Goal: Task Accomplishment & Management: Use online tool/utility

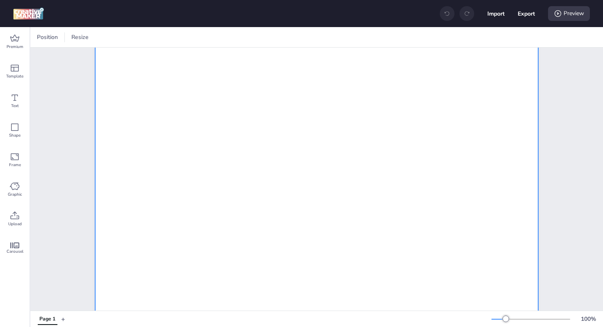
scroll to position [115, 0]
click at [16, 216] on icon at bounding box center [15, 216] width 10 height 10
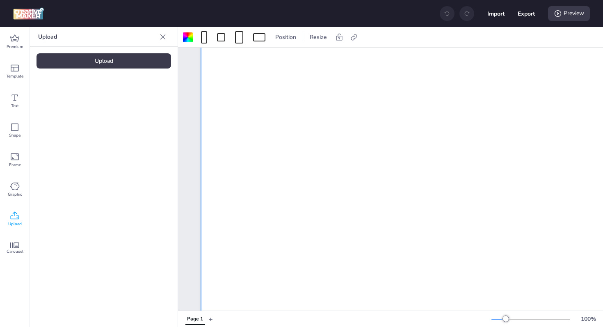
click at [116, 60] on div "Upload" at bounding box center [103, 60] width 134 height 15
click at [84, 115] on video at bounding box center [69, 114] width 66 height 33
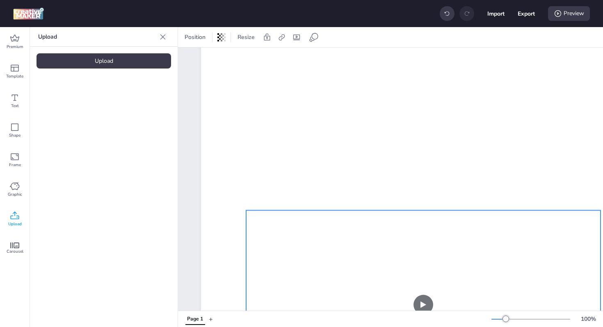
drag, startPoint x: 367, startPoint y: 250, endPoint x: 426, endPoint y: 196, distance: 80.4
click at [357, 210] on video at bounding box center [423, 304] width 354 height 189
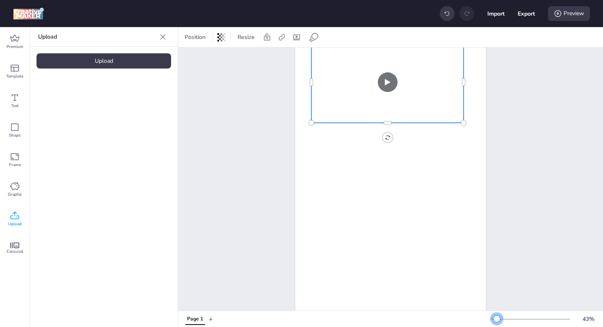
drag, startPoint x: 506, startPoint y: 318, endPoint x: 497, endPoint y: 320, distance: 10.0
click at [497, 320] on div at bounding box center [496, 318] width 7 height 7
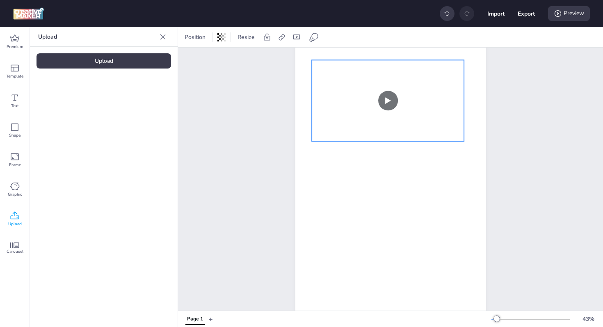
drag, startPoint x: 415, startPoint y: 118, endPoint x: 412, endPoint y: 107, distance: 10.6
click at [412, 107] on video at bounding box center [388, 100] width 153 height 81
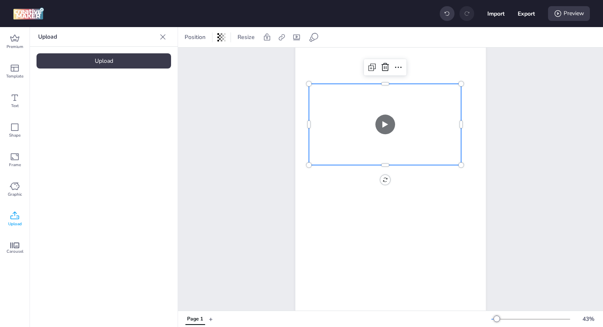
scroll to position [0, 0]
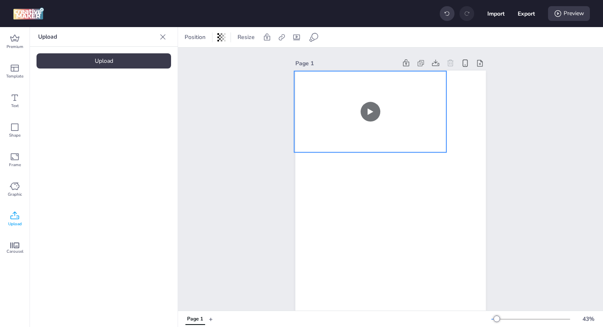
drag, startPoint x: 424, startPoint y: 156, endPoint x: 409, endPoint y: 114, distance: 45.1
click at [409, 114] on video at bounding box center [370, 111] width 153 height 81
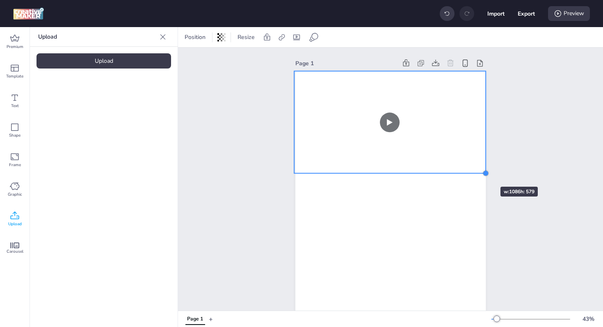
drag, startPoint x: 444, startPoint y: 151, endPoint x: 476, endPoint y: 172, distance: 37.5
click at [476, 172] on div at bounding box center [390, 240] width 190 height 339
click at [556, 65] on div "Page 1" at bounding box center [390, 233] width 425 height 371
click at [468, 121] on video at bounding box center [389, 122] width 191 height 102
click at [486, 121] on div at bounding box center [489, 122] width 7 height 102
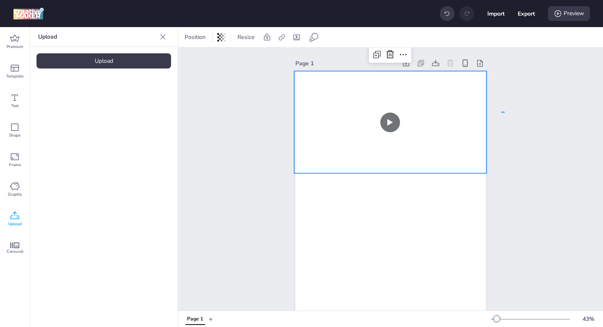
click at [504, 112] on div "Page 1" at bounding box center [390, 233] width 236 height 371
click at [386, 123] on video at bounding box center [390, 123] width 192 height 104
click at [291, 40] on div at bounding box center [296, 37] width 11 height 13
select select "contain"
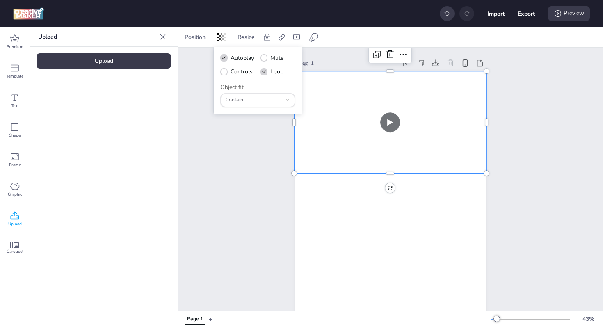
click at [235, 149] on div "Page 1" at bounding box center [390, 233] width 425 height 371
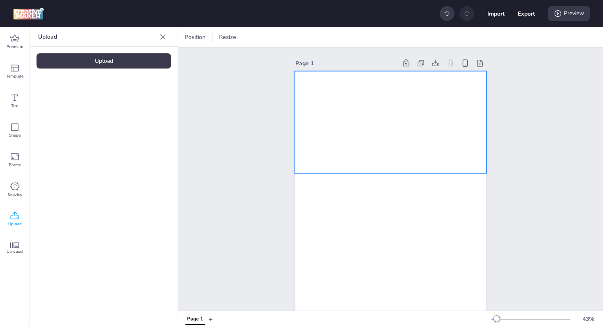
scroll to position [18, 0]
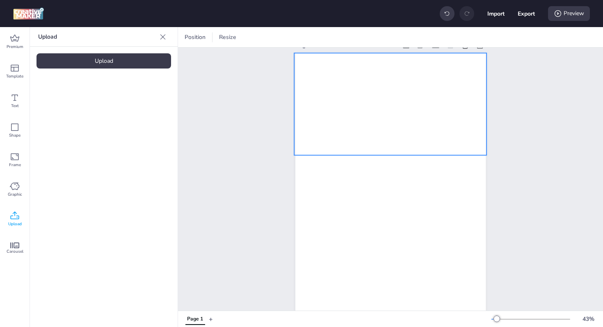
click at [348, 96] on video at bounding box center [390, 105] width 192 height 104
click at [294, 37] on icon at bounding box center [296, 37] width 8 height 8
select select "contain"
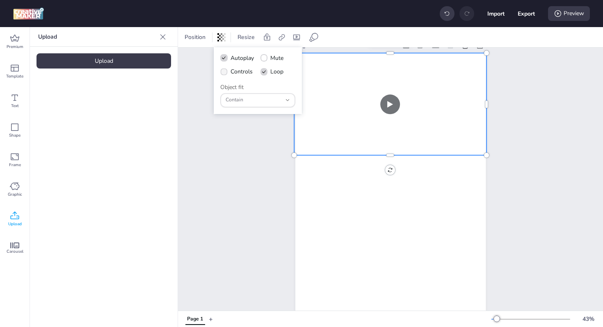
click at [245, 70] on span "Controls" at bounding box center [241, 71] width 22 height 9
click at [225, 72] on input "Controls" at bounding box center [222, 74] width 5 height 5
checkbox input "true"
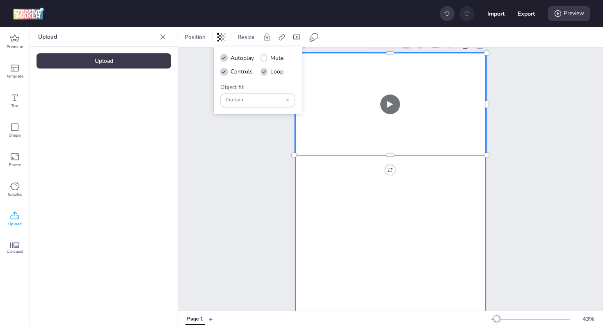
click at [358, 195] on div at bounding box center [390, 221] width 190 height 339
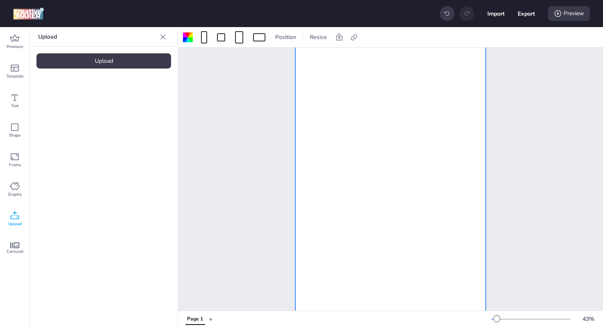
scroll to position [114, 0]
click at [392, 202] on div at bounding box center [390, 131] width 190 height 339
click at [17, 242] on div "Carousel" at bounding box center [15, 249] width 30 height 30
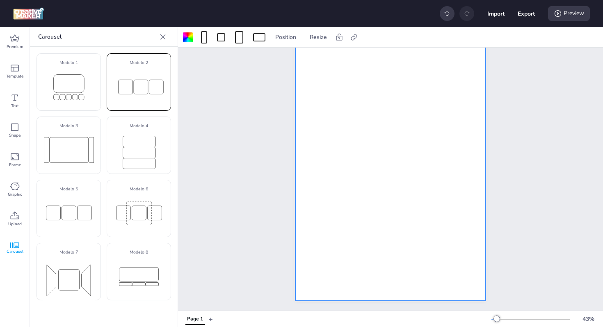
click at [149, 90] on rect at bounding box center [156, 87] width 14 height 14
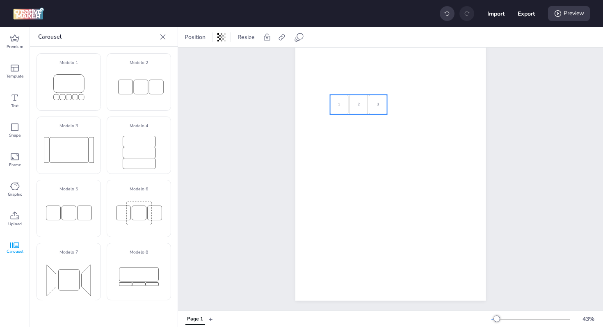
drag, startPoint x: 394, startPoint y: 129, endPoint x: 356, endPoint y: 99, distance: 48.8
click at [357, 98] on div "2" at bounding box center [358, 105] width 18 height 20
select select "cover"
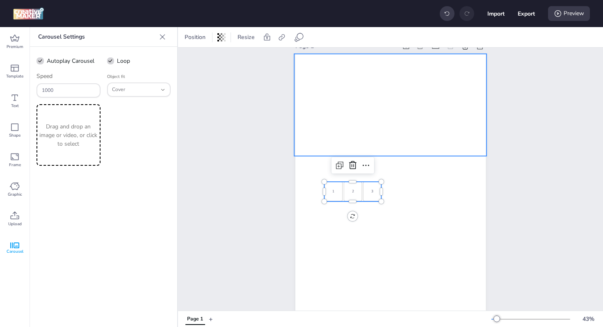
scroll to position [0, 0]
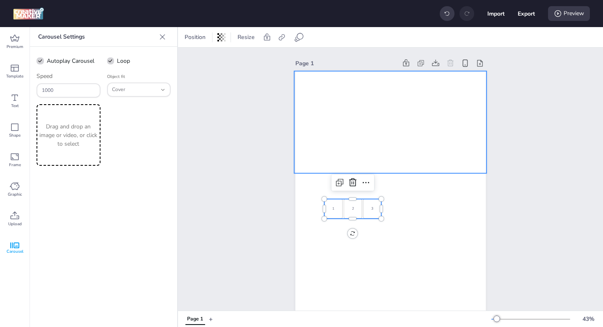
click at [370, 138] on video at bounding box center [390, 123] width 192 height 104
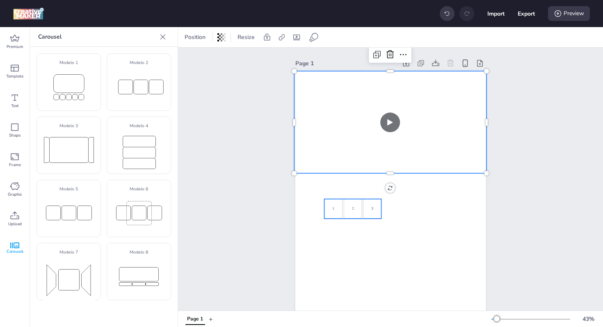
select select "cover"
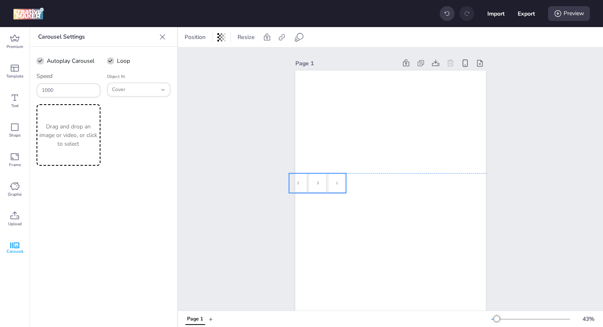
drag, startPoint x: 354, startPoint y: 207, endPoint x: 319, endPoint y: 182, distance: 42.7
click at [268, 182] on div "1 2 3 1 2 3 1 2 3" at bounding box center [239, 183] width 57 height 20
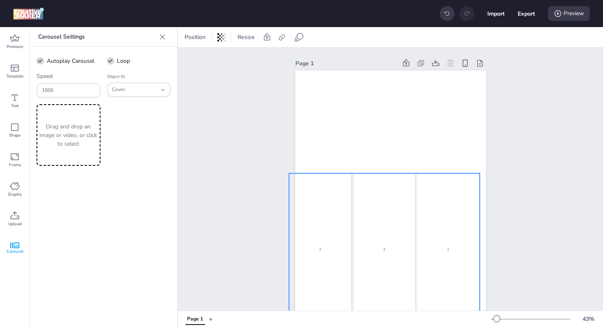
drag, startPoint x: 342, startPoint y: 194, endPoint x: 478, endPoint y: 316, distance: 182.9
click at [478, 326] on div "Position Resize Page 1 1 2 3 1 2 3 1 2 3 w: 1082 h: 864 Page 1 + 43 %" at bounding box center [390, 177] width 425 height 300
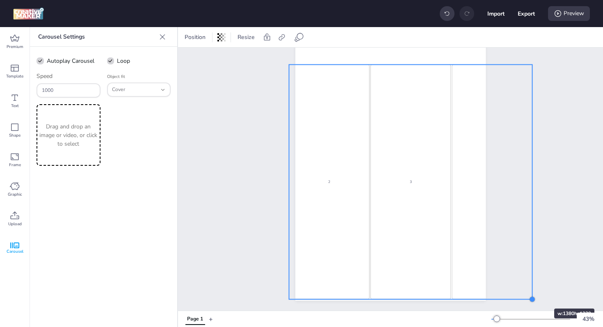
drag, startPoint x: 479, startPoint y: 213, endPoint x: 529, endPoint y: 294, distance: 95.2
click at [529, 296] on div at bounding box center [532, 299] width 7 height 7
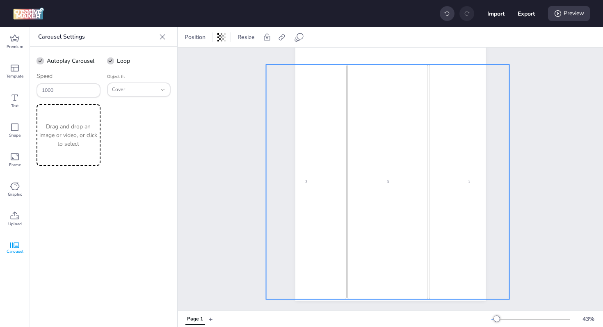
drag, startPoint x: 419, startPoint y: 235, endPoint x: 403, endPoint y: 236, distance: 16.4
click at [403, 236] on div "3" at bounding box center [387, 181] width 80 height 235
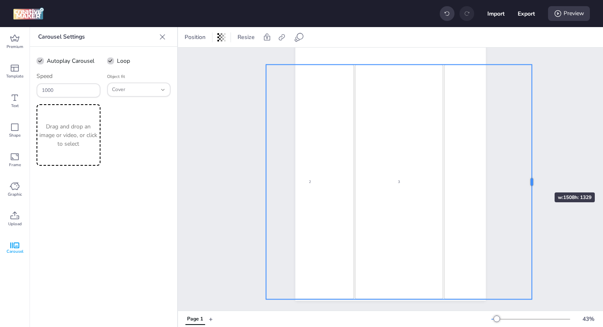
drag, startPoint x: 507, startPoint y: 175, endPoint x: 530, endPoint y: 178, distance: 22.7
click at [532, 178] on div at bounding box center [535, 181] width 7 height 235
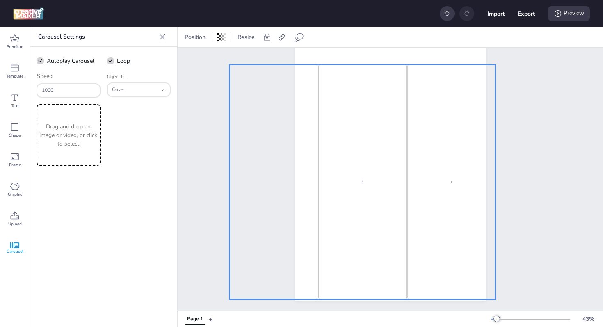
drag, startPoint x: 410, startPoint y: 180, endPoint x: 379, endPoint y: 180, distance: 31.2
click at [379, 180] on div "3" at bounding box center [362, 181] width 88 height 235
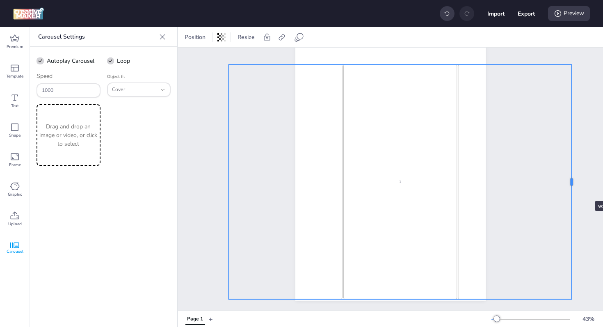
drag, startPoint x: 493, startPoint y: 177, endPoint x: 570, endPoint y: 186, distance: 77.7
click at [572, 186] on div at bounding box center [575, 181] width 7 height 235
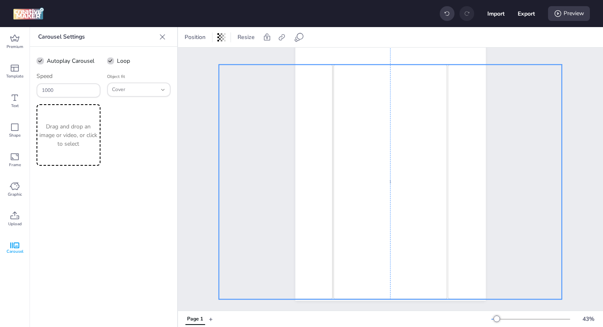
drag, startPoint x: 429, startPoint y: 155, endPoint x: 419, endPoint y: 155, distance: 9.4
click at [419, 155] on div "1" at bounding box center [390, 181] width 114 height 235
click at [389, 300] on div at bounding box center [390, 303] width 343 height 7
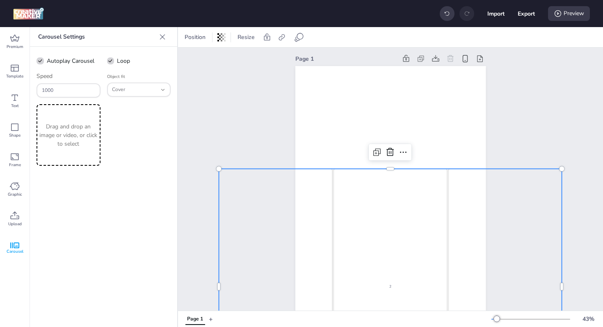
scroll to position [0, 0]
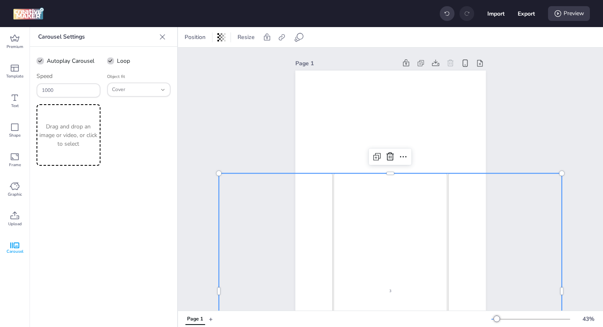
click at [68, 136] on p "Drag and drop an image or video, or click to select" at bounding box center [68, 135] width 61 height 26
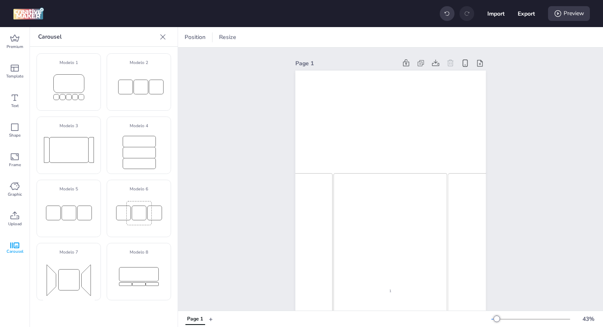
click at [428, 92] on video at bounding box center [390, 123] width 192 height 104
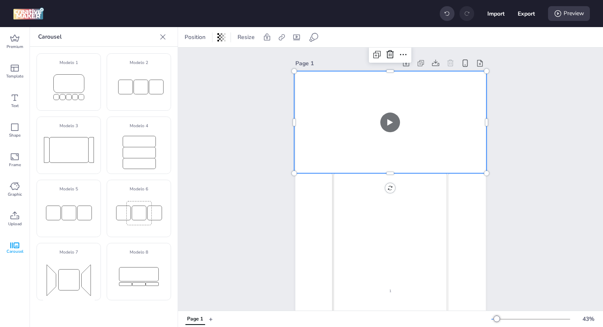
click at [380, 120] on video at bounding box center [390, 123] width 192 height 104
click at [16, 221] on span "Upload" at bounding box center [15, 224] width 14 height 7
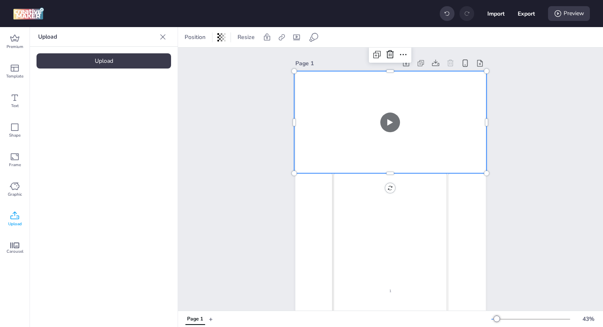
click at [78, 113] on video at bounding box center [69, 114] width 66 height 33
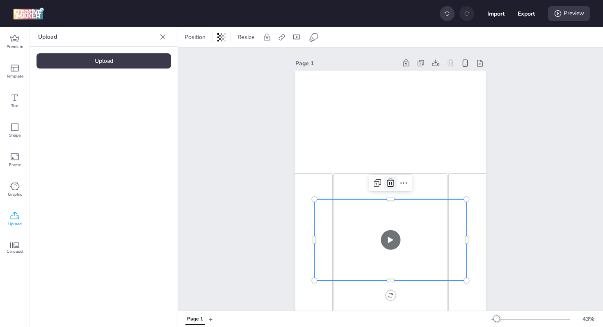
click at [389, 184] on icon at bounding box center [390, 183] width 10 height 10
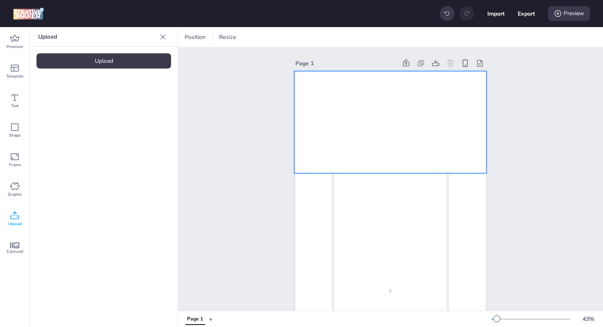
click at [385, 122] on video at bounding box center [390, 123] width 192 height 104
click at [391, 55] on icon at bounding box center [390, 55] width 10 height 10
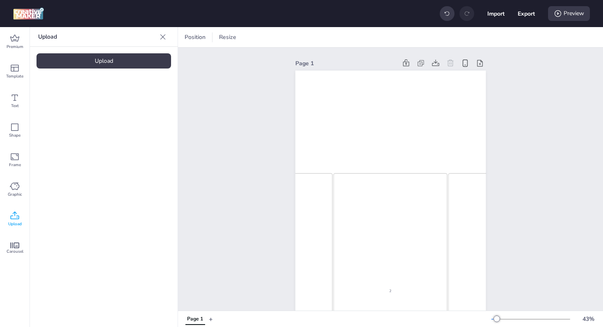
click at [61, 112] on video at bounding box center [69, 114] width 66 height 33
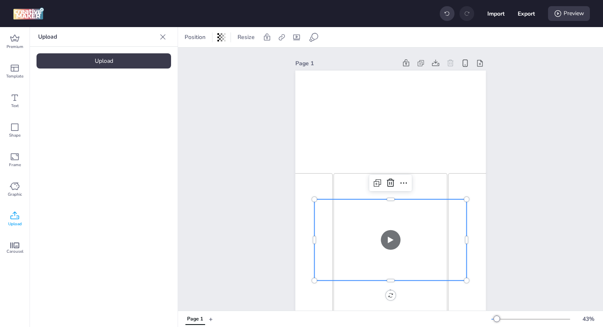
click at [390, 180] on icon at bounding box center [390, 182] width 7 height 8
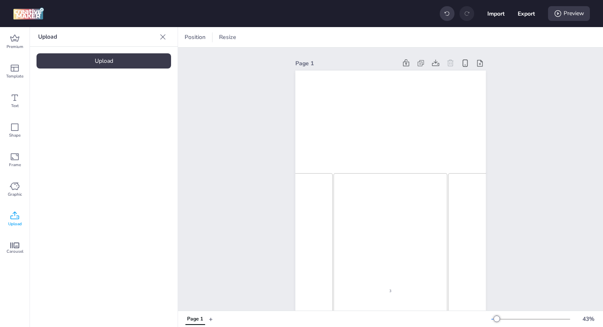
click at [93, 57] on div "Upload" at bounding box center [103, 60] width 134 height 15
click at [111, 62] on div "Upload" at bounding box center [103, 60] width 134 height 15
click at [82, 109] on video at bounding box center [69, 114] width 66 height 33
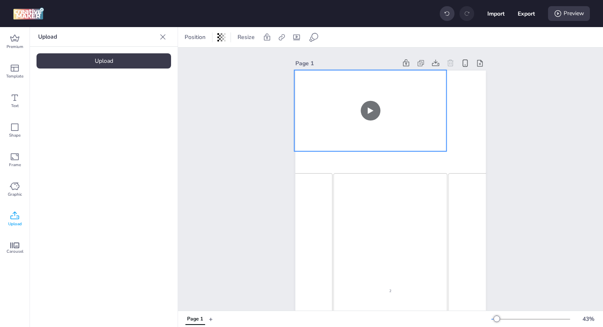
drag, startPoint x: 417, startPoint y: 233, endPoint x: 397, endPoint y: 104, distance: 130.7
click at [397, 104] on video at bounding box center [370, 110] width 153 height 81
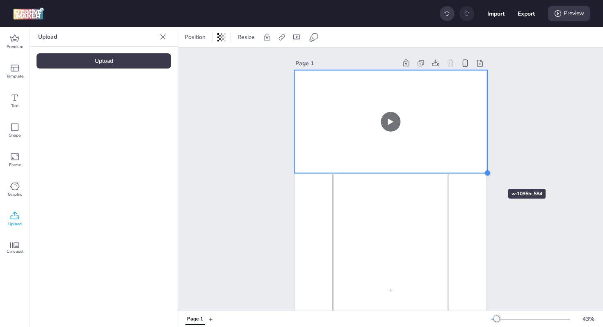
drag, startPoint x: 443, startPoint y: 152, endPoint x: 483, endPoint y: 174, distance: 45.7
click at [484, 174] on div at bounding box center [487, 173] width 7 height 7
click at [506, 164] on div "Page 1 1 2 3 1 2 3 1 2 3" at bounding box center [390, 233] width 425 height 371
click at [446, 144] on video at bounding box center [390, 121] width 193 height 103
click at [107, 60] on div "Upload" at bounding box center [103, 60] width 134 height 15
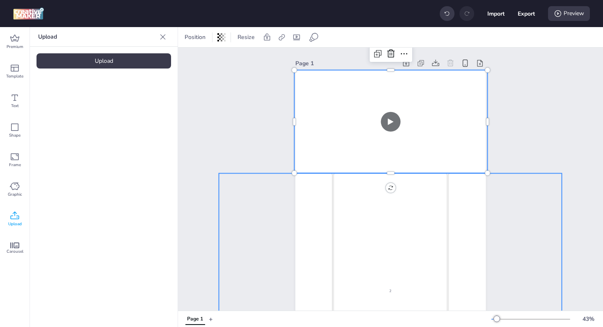
click at [403, 237] on div "2" at bounding box center [390, 291] width 114 height 236
select select "cover"
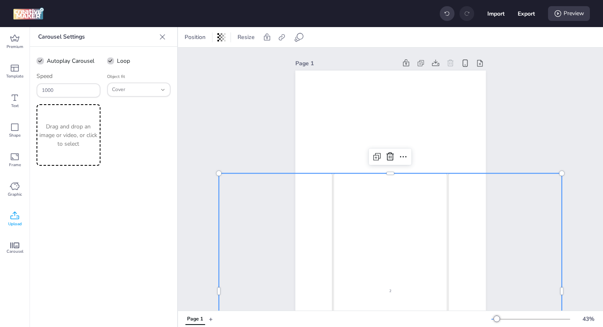
click at [54, 118] on div "Drag and drop an image or video, or click to select" at bounding box center [68, 135] width 64 height 62
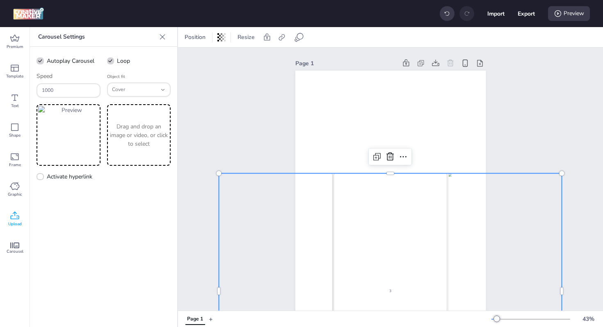
click at [135, 132] on p "Drag and drop an image or video, or click to select" at bounding box center [139, 135] width 61 height 26
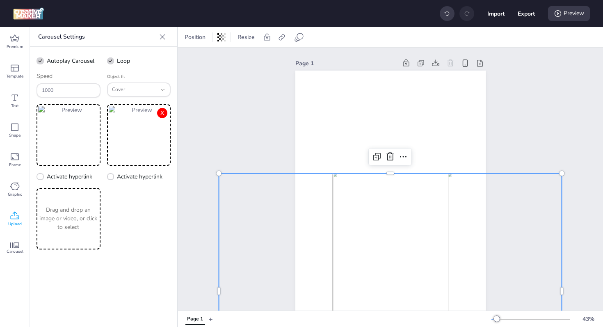
click at [161, 114] on button "X" at bounding box center [162, 113] width 10 height 10
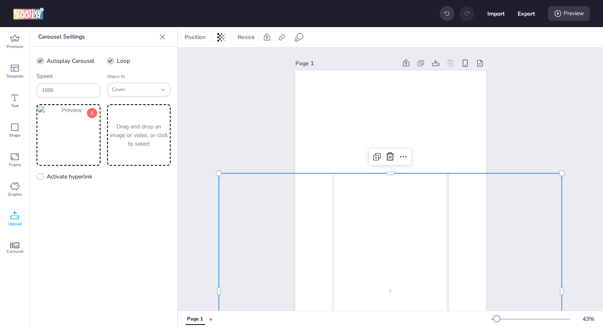
click at [86, 115] on img at bounding box center [68, 135] width 61 height 58
click at [90, 114] on button "X" at bounding box center [92, 113] width 10 height 10
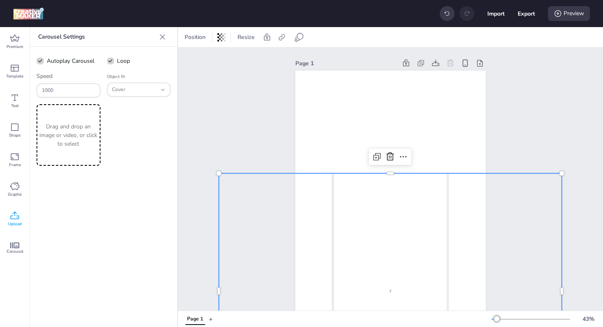
click at [66, 129] on p "Drag and drop an image or video, or click to select" at bounding box center [68, 135] width 61 height 26
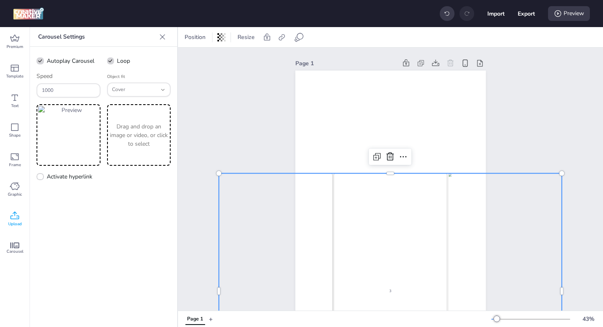
click at [134, 135] on p "Drag and drop an image or video, or click to select" at bounding box center [139, 135] width 61 height 26
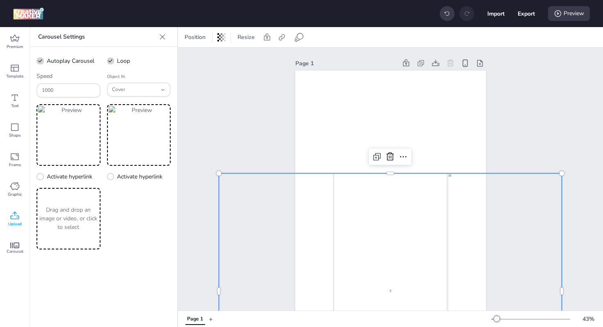
click at [64, 222] on p "Drag and drop an image or video, or click to select" at bounding box center [68, 218] width 61 height 26
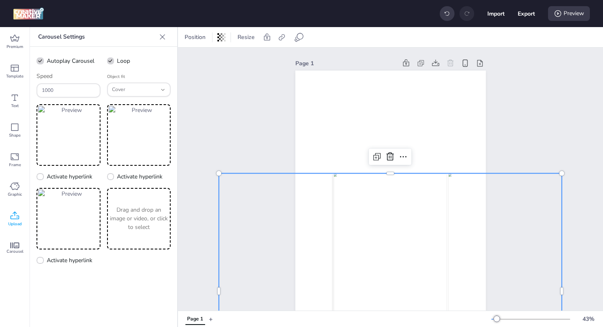
click at [102, 283] on div "Carousel Settings Autoplay Carousel Loop Speed 1000 Object fit cover Fill Conta…" at bounding box center [104, 177] width 148 height 300
click at [139, 93] on div "Cover" at bounding box center [134, 89] width 45 height 13
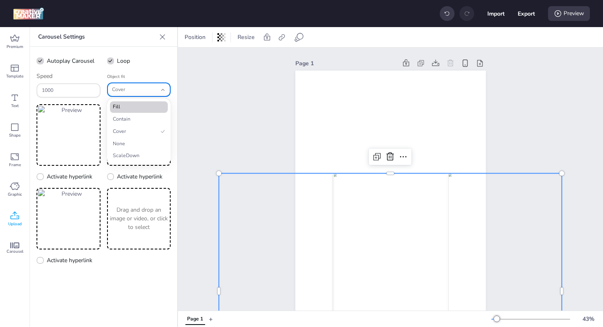
click at [135, 110] on span "Fill" at bounding box center [135, 106] width 45 height 7
type input "fill"
select select "fill"
click at [134, 92] on span "Fill" at bounding box center [134, 89] width 45 height 7
click at [139, 118] on span "Contain" at bounding box center [135, 119] width 45 height 7
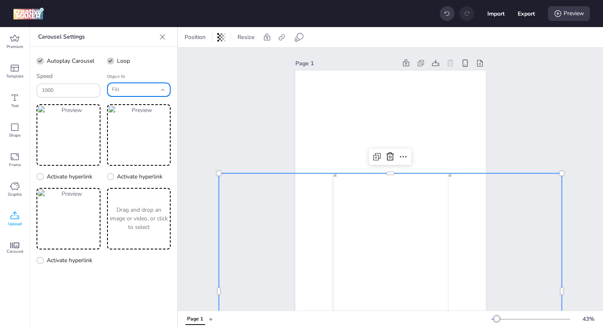
type input "contain"
select select "contain"
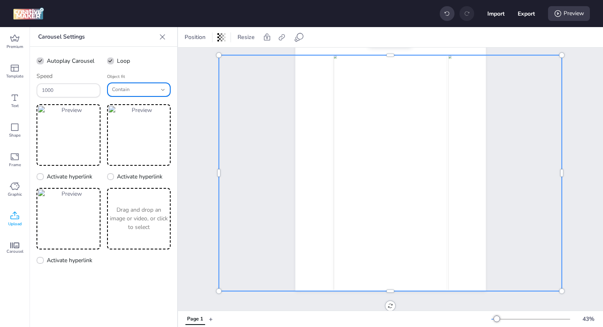
scroll to position [124, 0]
click at [363, 317] on div "Page 1 +" at bounding box center [336, 319] width 310 height 14
click at [450, 192] on img at bounding box center [505, 173] width 114 height 236
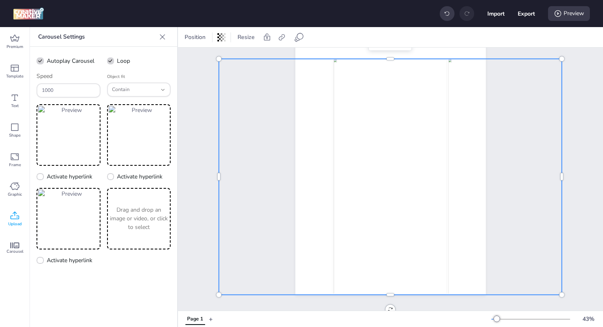
click at [580, 75] on div "Page 1" at bounding box center [390, 118] width 425 height 371
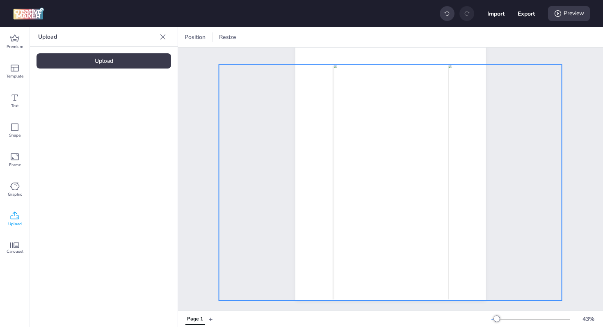
click at [408, 158] on img at bounding box center [390, 182] width 114 height 236
select select "contain"
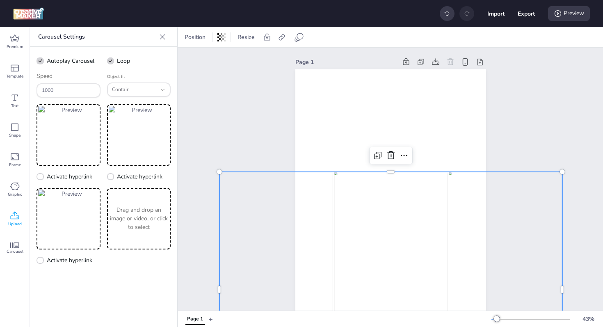
scroll to position [0, 0]
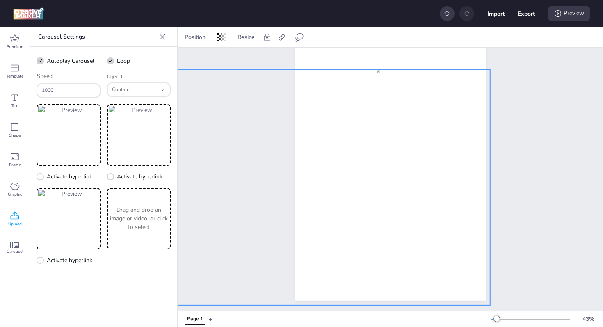
drag, startPoint x: 406, startPoint y: 199, endPoint x: 329, endPoint y: 221, distance: 79.7
click at [330, 219] on img at bounding box center [319, 187] width 114 height 236
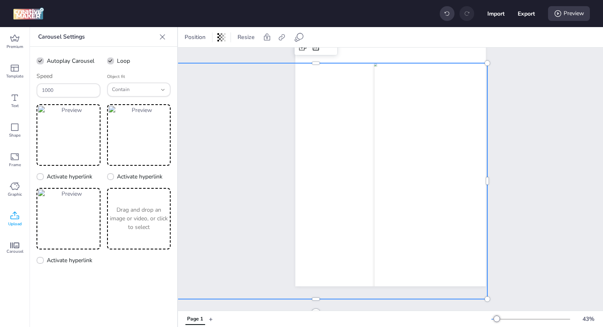
scroll to position [118, 0]
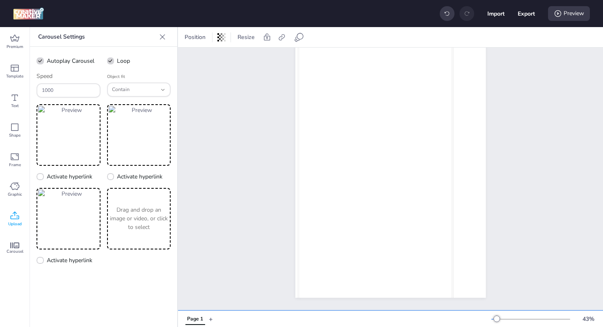
drag, startPoint x: 484, startPoint y: 63, endPoint x: 602, endPoint y: -38, distance: 155.9
click at [602, 0] on html "Import Export Preview Premium Template Text Shape Frame Graphic Upload Carousel…" at bounding box center [301, 163] width 603 height 327
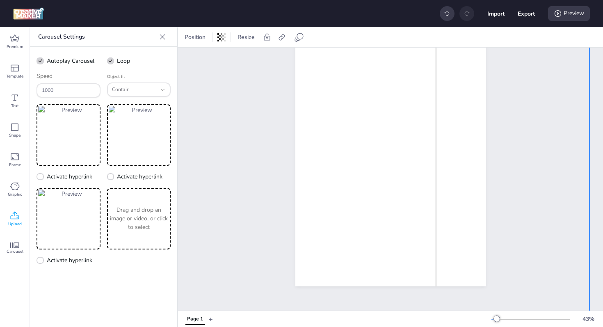
scroll to position [123, 0]
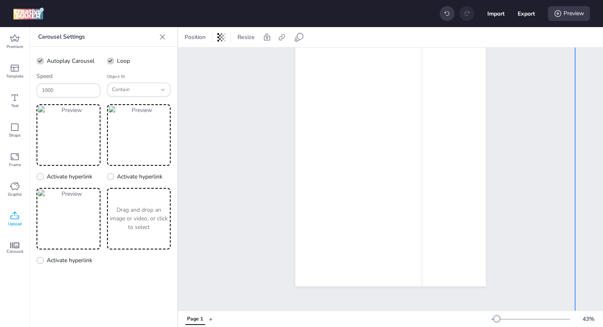
drag, startPoint x: 353, startPoint y: 130, endPoint x: 342, endPoint y: 165, distance: 37.0
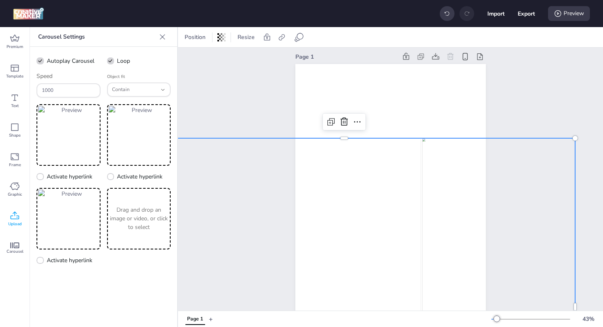
scroll to position [0, 0]
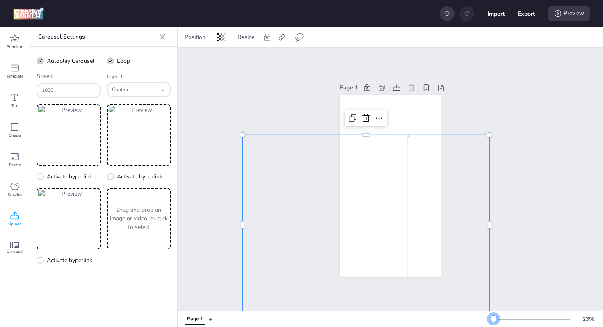
click at [493, 318] on div at bounding box center [493, 318] width 7 height 7
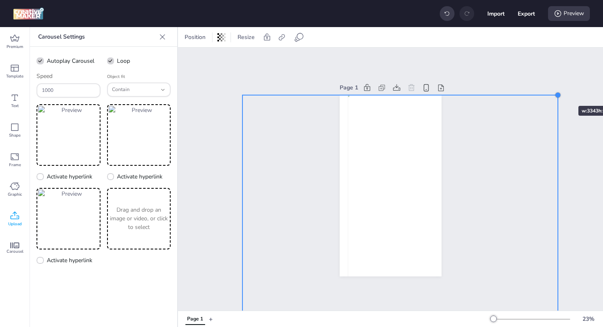
drag, startPoint x: 485, startPoint y: 131, endPoint x: 554, endPoint y: 91, distance: 79.2
click at [554, 91] on div at bounding box center [557, 94] width 7 height 7
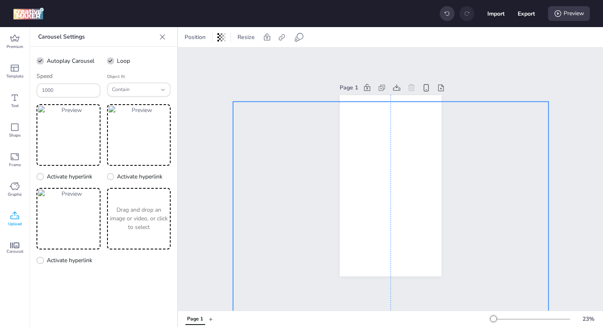
drag, startPoint x: 424, startPoint y: 164, endPoint x: 415, endPoint y: 170, distance: 11.2
click at [524, 75] on div "Page 1" at bounding box center [390, 179] width 425 height 263
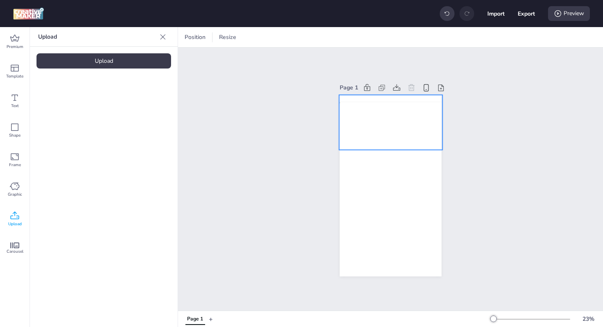
click at [389, 123] on video at bounding box center [390, 122] width 103 height 55
click at [298, 38] on icon at bounding box center [296, 37] width 8 height 8
select select "contain"
click at [531, 75] on div "Page 1" at bounding box center [390, 179] width 425 height 263
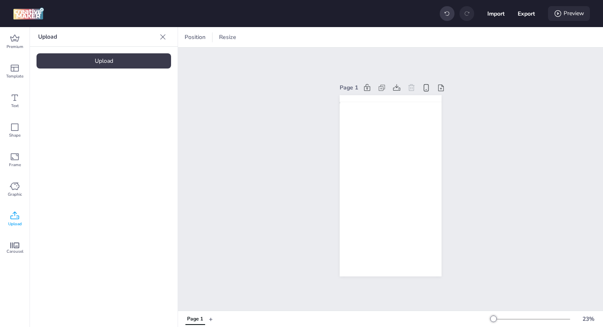
click at [574, 11] on div "Preview" at bounding box center [569, 13] width 42 height 15
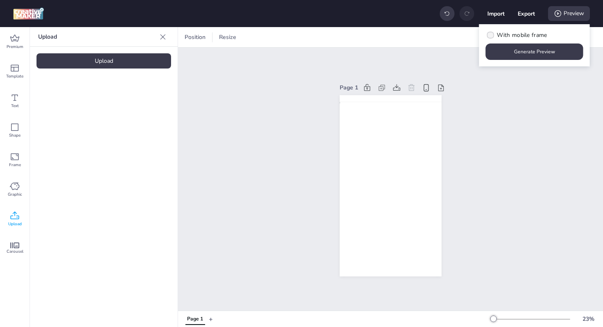
click at [519, 32] on span "With mobile frame" at bounding box center [522, 35] width 50 height 9
click at [492, 36] on input "With mobile frame" at bounding box center [488, 38] width 5 height 5
checkbox input "true"
click at [523, 50] on button "Generate Preview" at bounding box center [534, 51] width 98 height 16
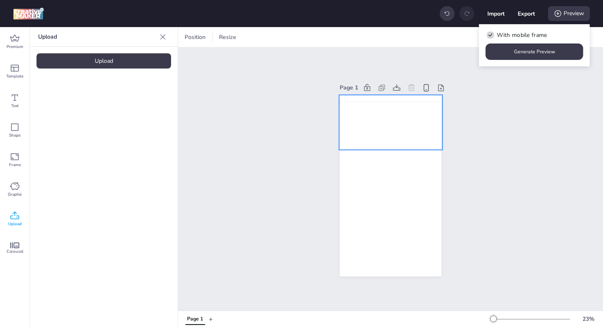
click at [360, 115] on video at bounding box center [390, 122] width 103 height 55
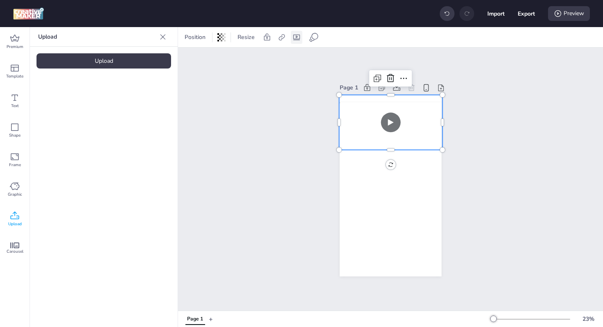
click at [298, 36] on icon at bounding box center [296, 37] width 8 height 8
select select "contain"
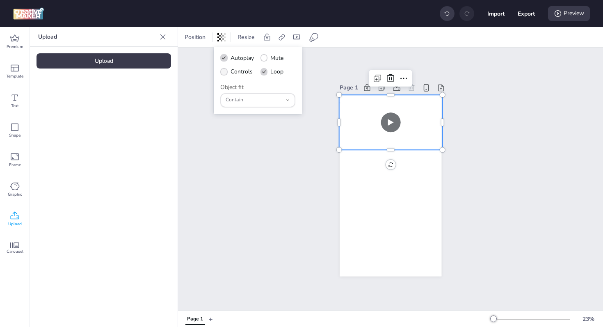
click at [232, 71] on span "Controls" at bounding box center [241, 71] width 22 height 9
click at [225, 72] on input "Controls" at bounding box center [222, 74] width 5 height 5
checkbox input "true"
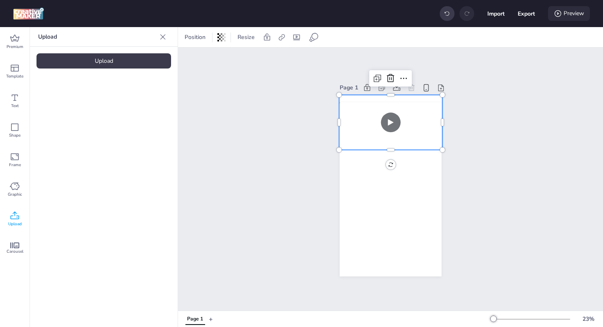
click at [568, 16] on div "Preview" at bounding box center [569, 13] width 42 height 15
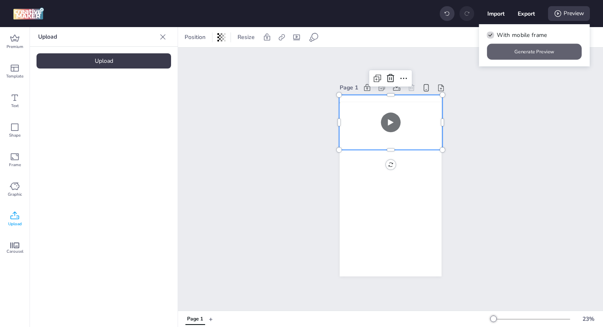
click at [525, 50] on button "Generate Preview" at bounding box center [534, 52] width 95 height 16
click at [526, 13] on button "Export" at bounding box center [525, 13] width 17 height 17
select select "html"
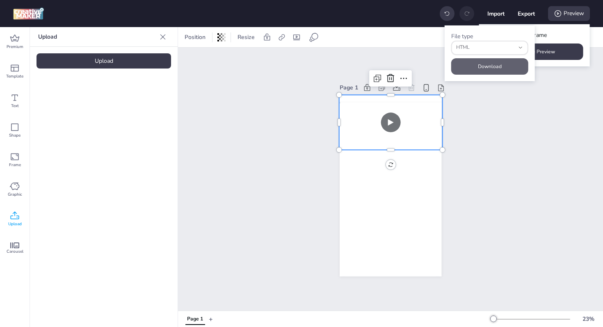
click at [485, 66] on button "Download" at bounding box center [489, 66] width 77 height 16
click at [544, 174] on div "Page 1" at bounding box center [390, 179] width 425 height 263
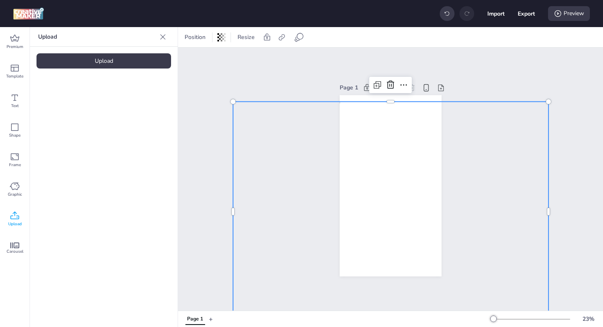
click at [511, 82] on div "Page 1" at bounding box center [390, 179] width 425 height 263
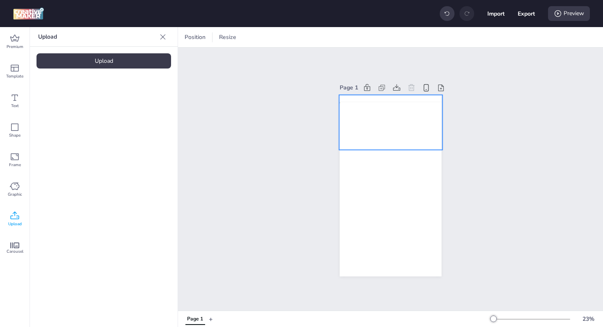
click at [389, 112] on video at bounding box center [390, 122] width 103 height 55
click at [526, 124] on div "Page 1" at bounding box center [390, 179] width 425 height 263
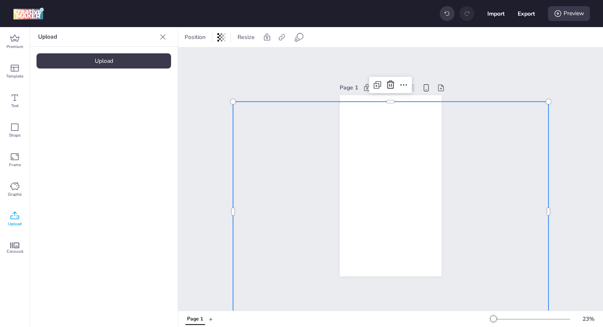
click at [422, 186] on img at bounding box center [390, 211] width 105 height 220
select select "contain"
